Goal: Transaction & Acquisition: Purchase product/service

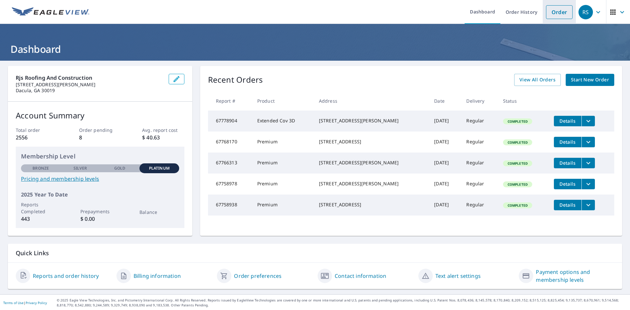
click at [549, 10] on link "Order" at bounding box center [559, 12] width 27 height 14
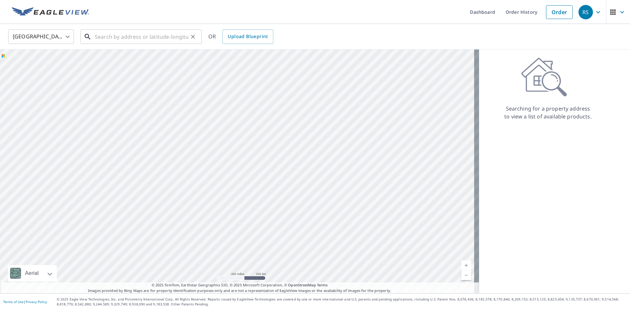
click at [116, 35] on input "text" at bounding box center [141, 37] width 93 height 18
paste input "[STREET_ADDRESS][PERSON_NAME][PERSON_NAME]"
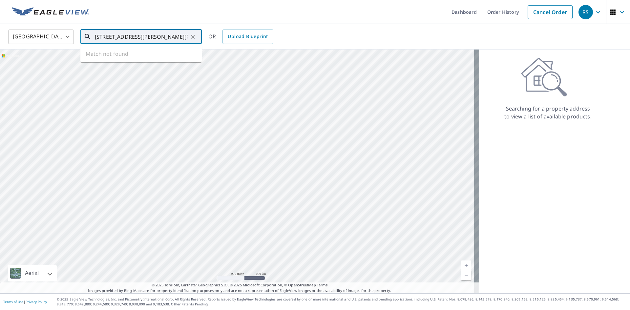
scroll to position [0, 17]
click at [135, 57] on span "[STREET_ADDRESS][PERSON_NAME]" at bounding box center [144, 56] width 103 height 8
type input "[STREET_ADDRESS][PERSON_NAME][PERSON_NAME]"
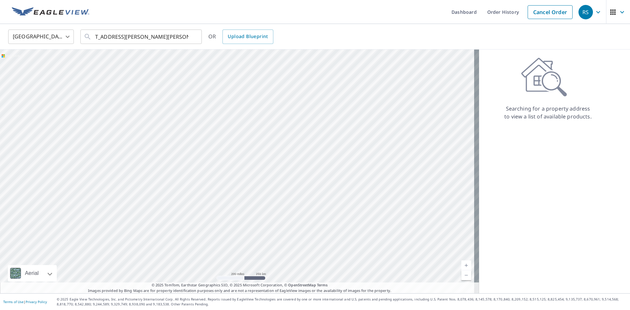
scroll to position [0, 0]
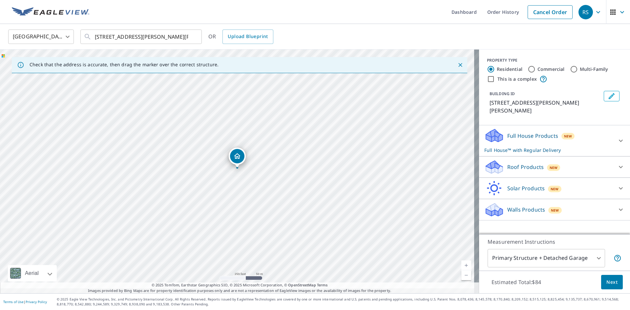
click at [513, 163] on p "Roof Products" at bounding box center [525, 167] width 36 height 8
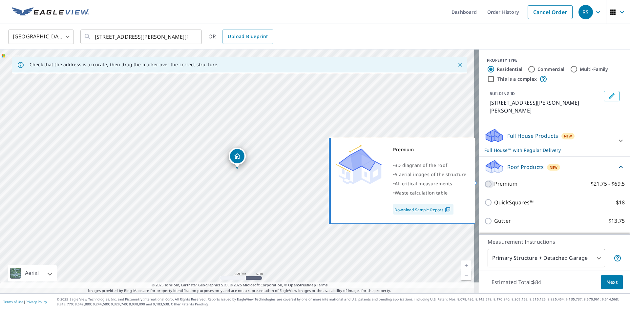
drag, startPoint x: 482, startPoint y: 181, endPoint x: 534, endPoint y: 182, distance: 52.2
click at [484, 181] on input "Premium $21.75 - $69.5" at bounding box center [489, 184] width 10 height 8
checkbox input "true"
checkbox input "false"
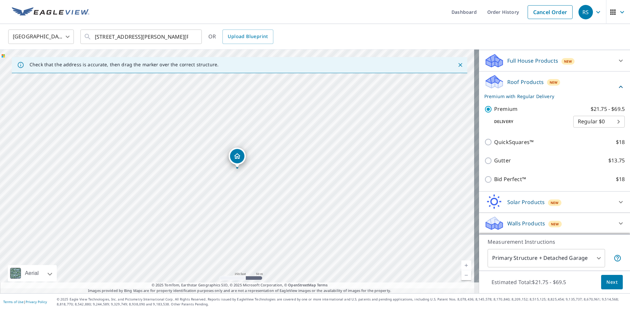
scroll to position [95, 0]
click at [606, 278] on span "Next" at bounding box center [611, 282] width 11 height 8
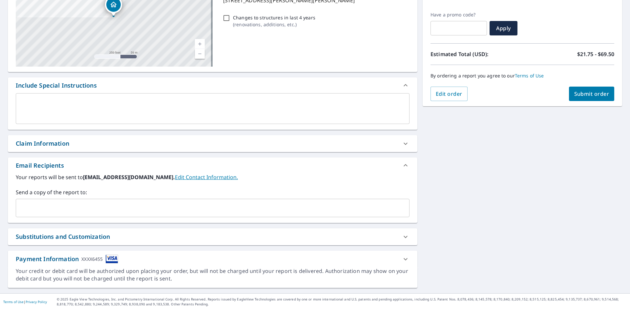
scroll to position [120, 0]
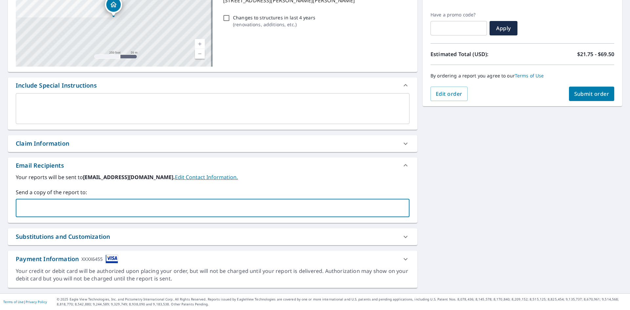
click at [47, 202] on input "text" at bounding box center [208, 208] width 378 height 12
type input "[PERSON_NAME][EMAIL_ADDRESS][DOMAIN_NAME]"
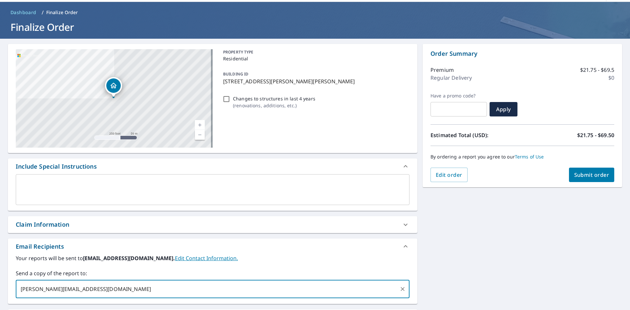
scroll to position [22, 0]
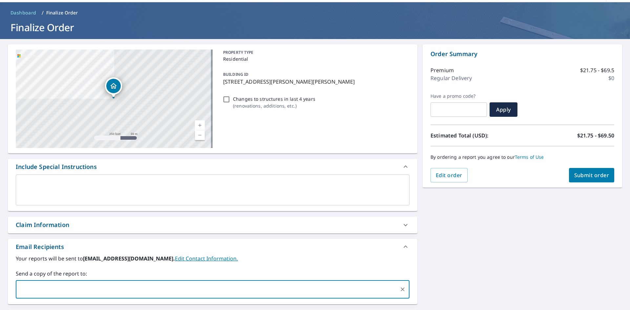
click at [589, 173] on span "Submit order" at bounding box center [591, 175] width 35 height 7
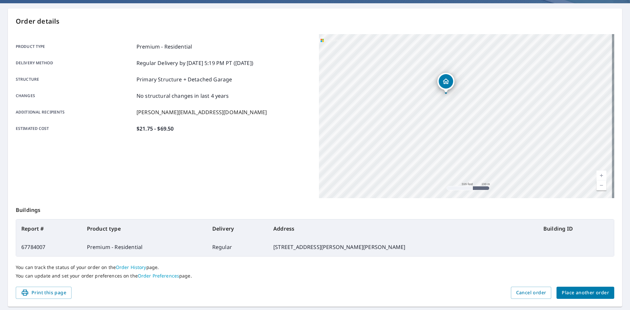
scroll to position [58, 0]
click at [577, 290] on span "Place another order" at bounding box center [585, 292] width 47 height 8
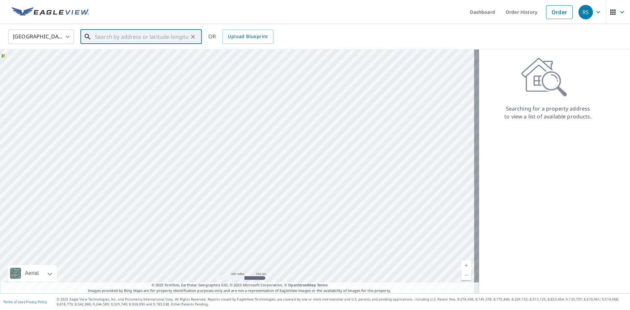
click at [103, 40] on input "text" at bounding box center [141, 37] width 93 height 18
paste input "[STREET_ADDRESS][PERSON_NAME]"
click at [122, 57] on span "[STREET_ADDRESS][PERSON_NAME]" at bounding box center [144, 56] width 103 height 8
type input "[STREET_ADDRESS][PERSON_NAME][PERSON_NAME]"
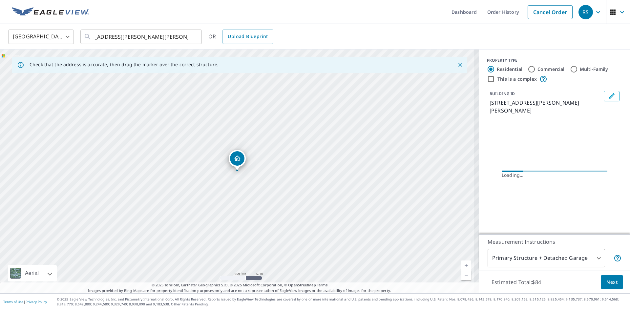
scroll to position [0, 0]
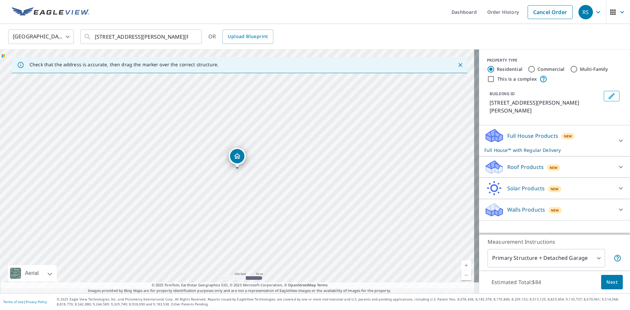
click at [518, 163] on p "Roof Products" at bounding box center [525, 167] width 36 height 8
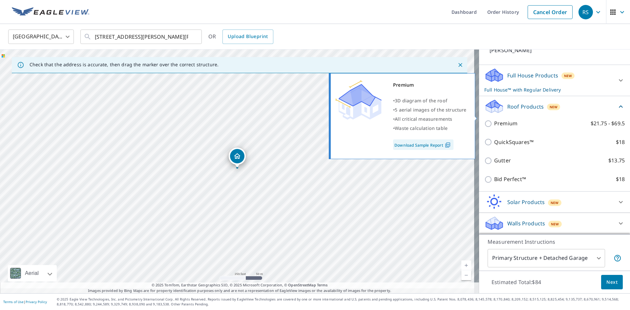
click at [484, 120] on input "Premium $21.75 - $69.5" at bounding box center [489, 124] width 10 height 8
checkbox input "true"
checkbox input "false"
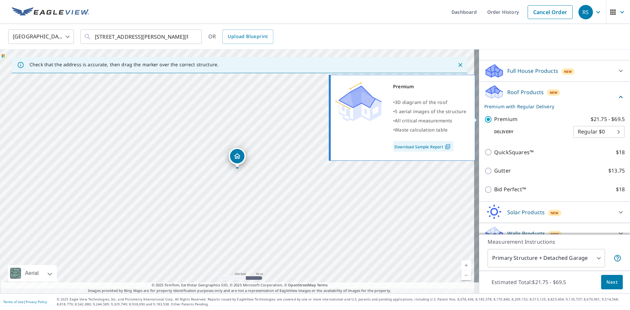
scroll to position [65, 0]
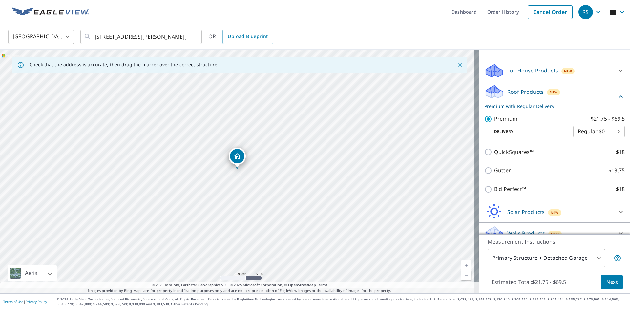
click at [606, 278] on span "Next" at bounding box center [611, 282] width 11 height 8
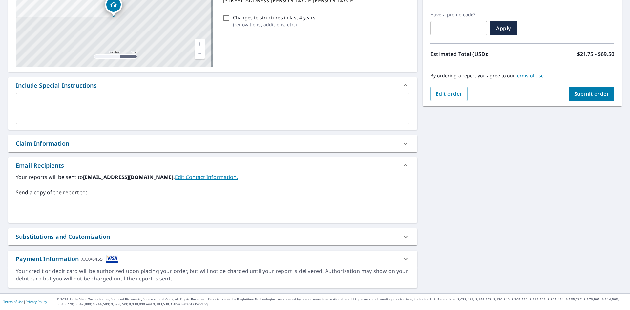
scroll to position [120, 0]
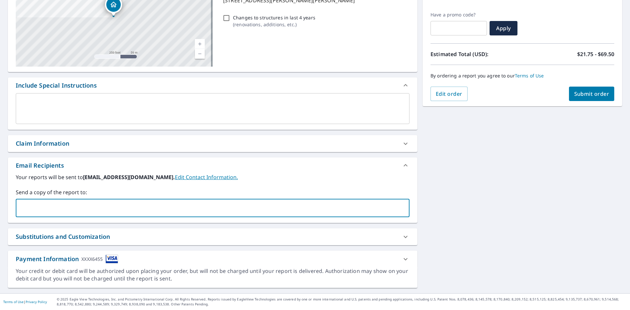
click at [29, 202] on input "text" at bounding box center [208, 208] width 378 height 12
type input "[PERSON_NAME][EMAIL_ADDRESS][DOMAIN_NAME]"
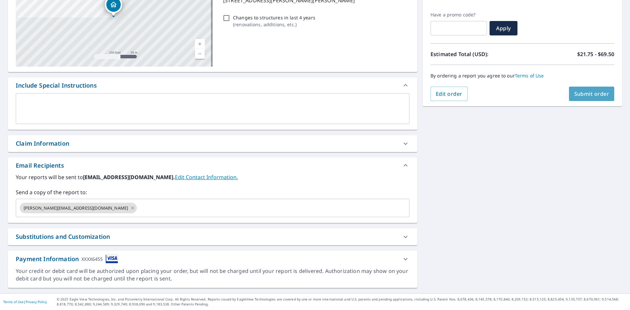
click at [588, 90] on span "Submit order" at bounding box center [591, 93] width 35 height 7
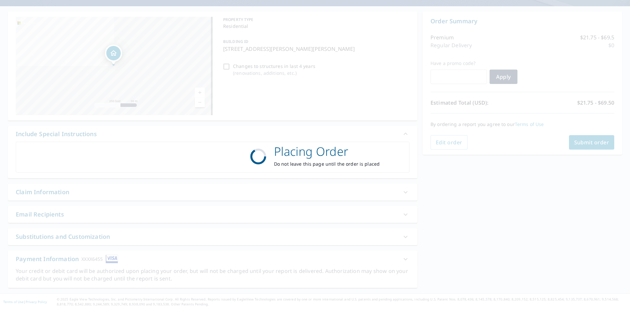
scroll to position [69, 0]
